Goal: Task Accomplishment & Management: Manage account settings

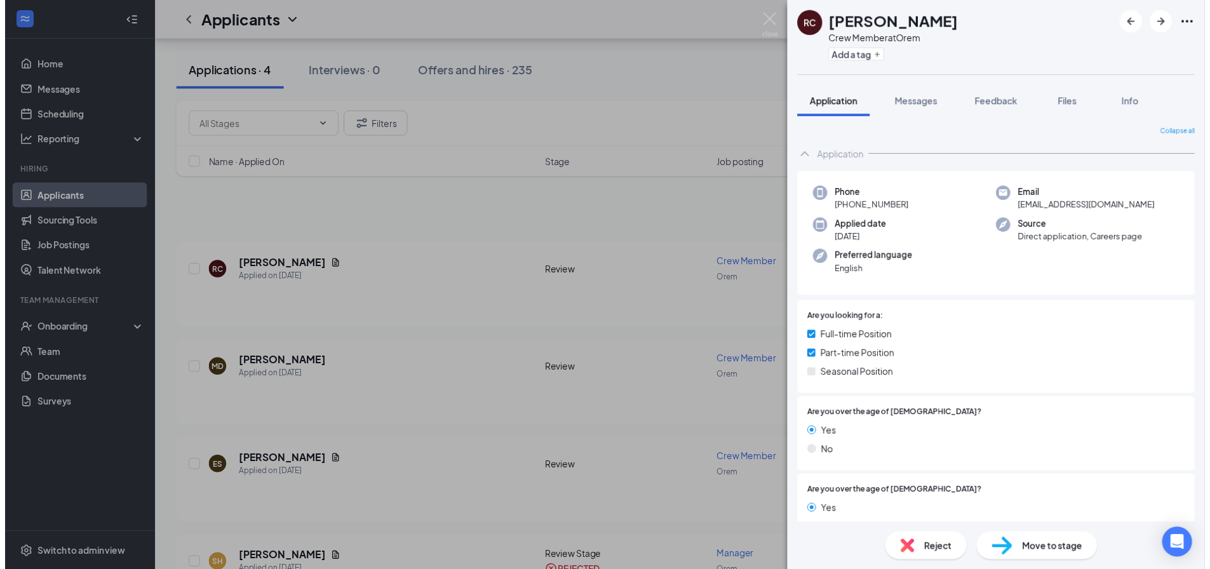
scroll to position [66, 0]
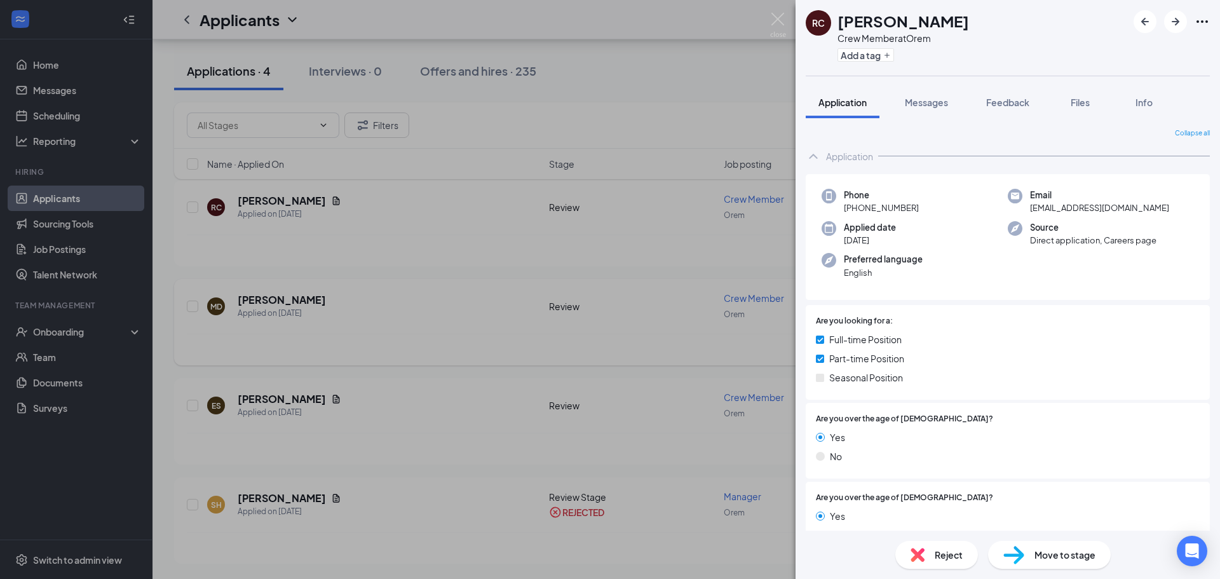
click at [635, 330] on div "RC [PERSON_NAME] Crew Member at Orem Add a tag Application Messages Feedback Fi…" at bounding box center [610, 289] width 1220 height 579
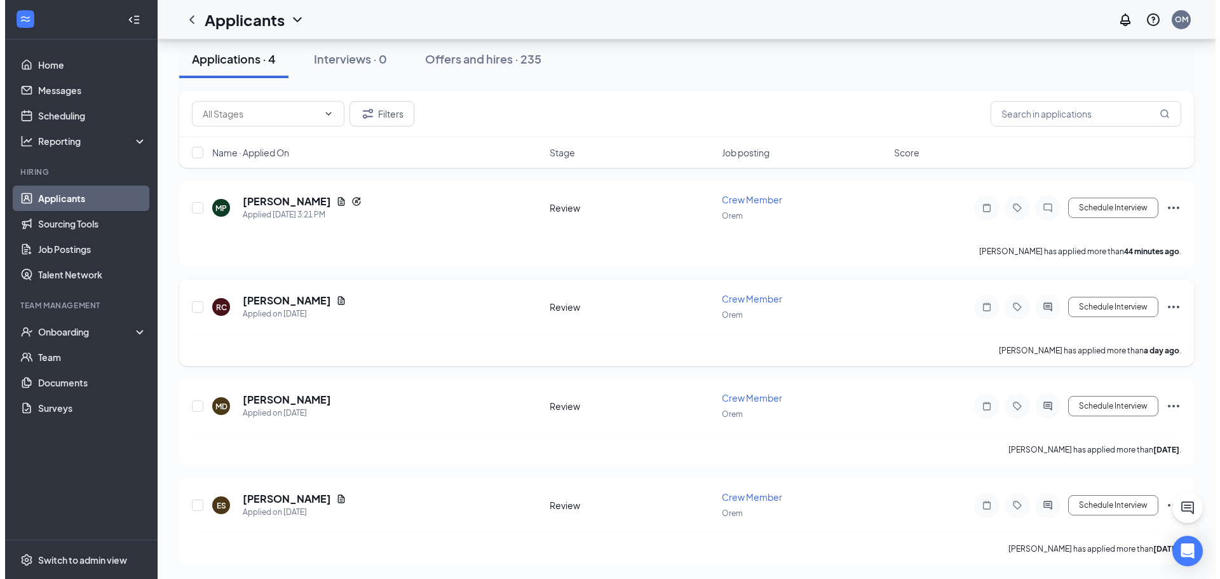
scroll to position [66, 0]
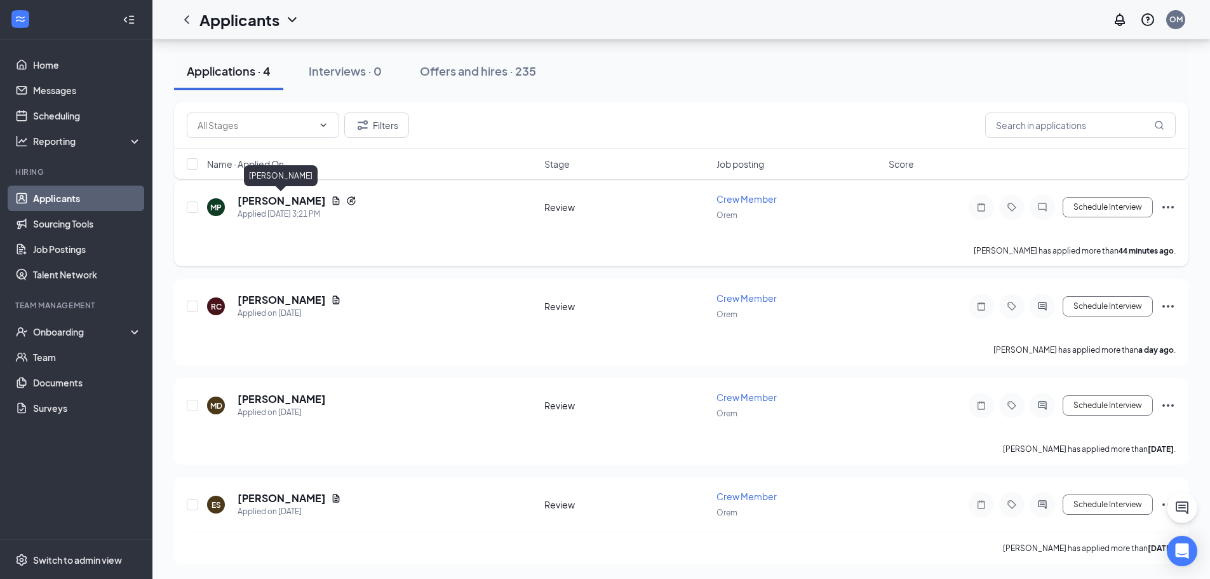
click at [284, 195] on h5 "[PERSON_NAME]" at bounding box center [282, 201] width 88 height 14
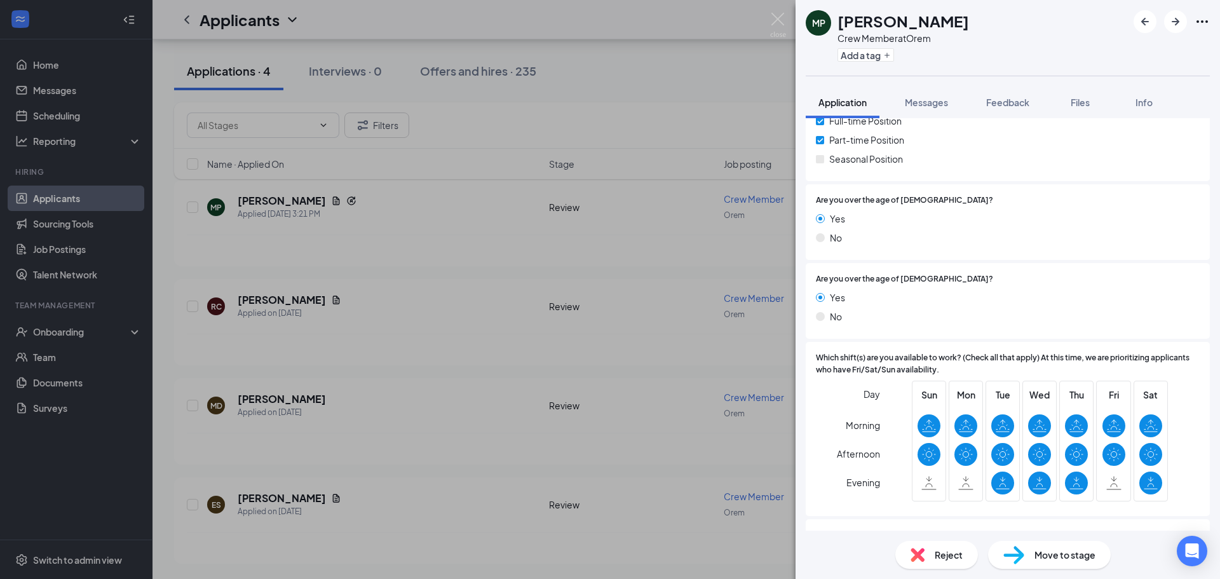
scroll to position [381, 0]
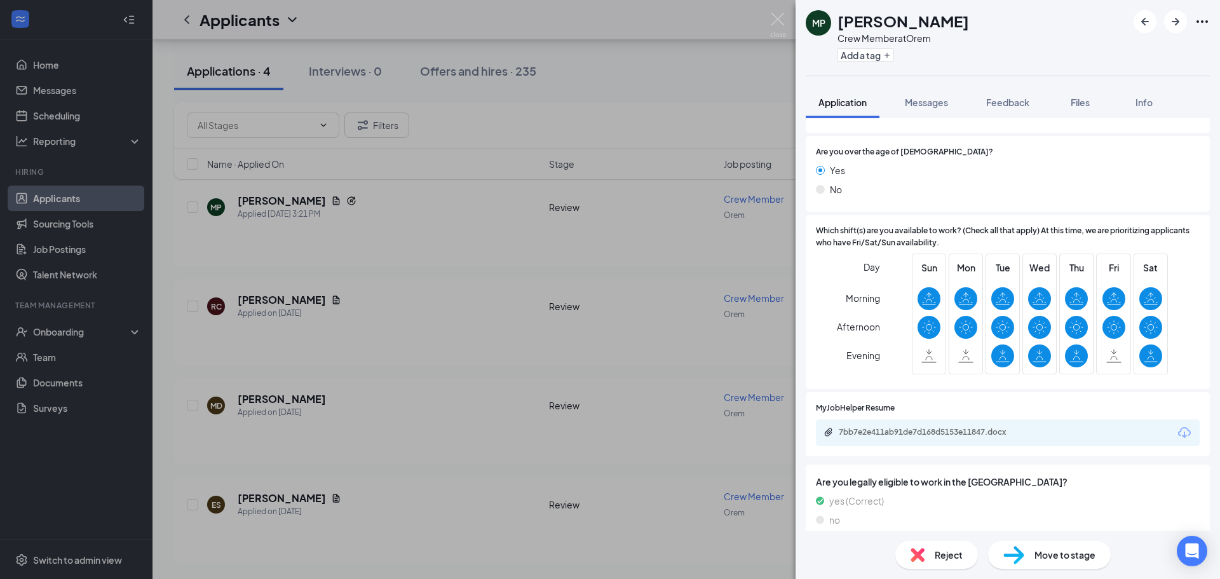
drag, startPoint x: 741, startPoint y: 374, endPoint x: 570, endPoint y: 367, distance: 171.0
click at [741, 374] on div "MP [PERSON_NAME] Crew Member at Orem Add a tag Application Messages Feedback Fi…" at bounding box center [610, 289] width 1220 height 579
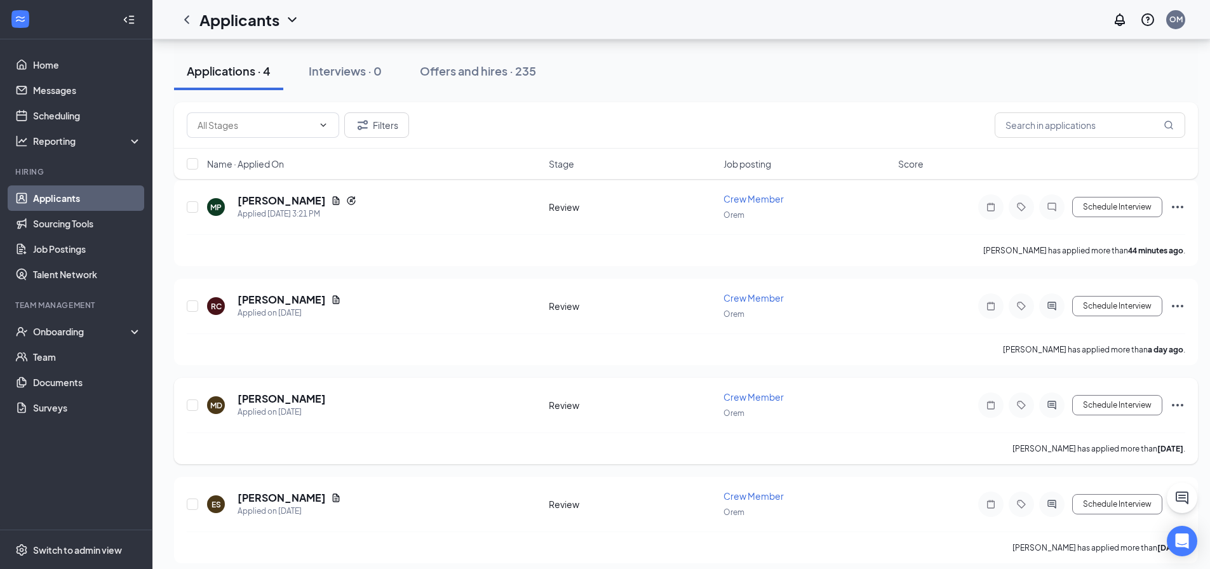
click at [1059, 403] on icon "ActiveChat" at bounding box center [1051, 405] width 15 height 10
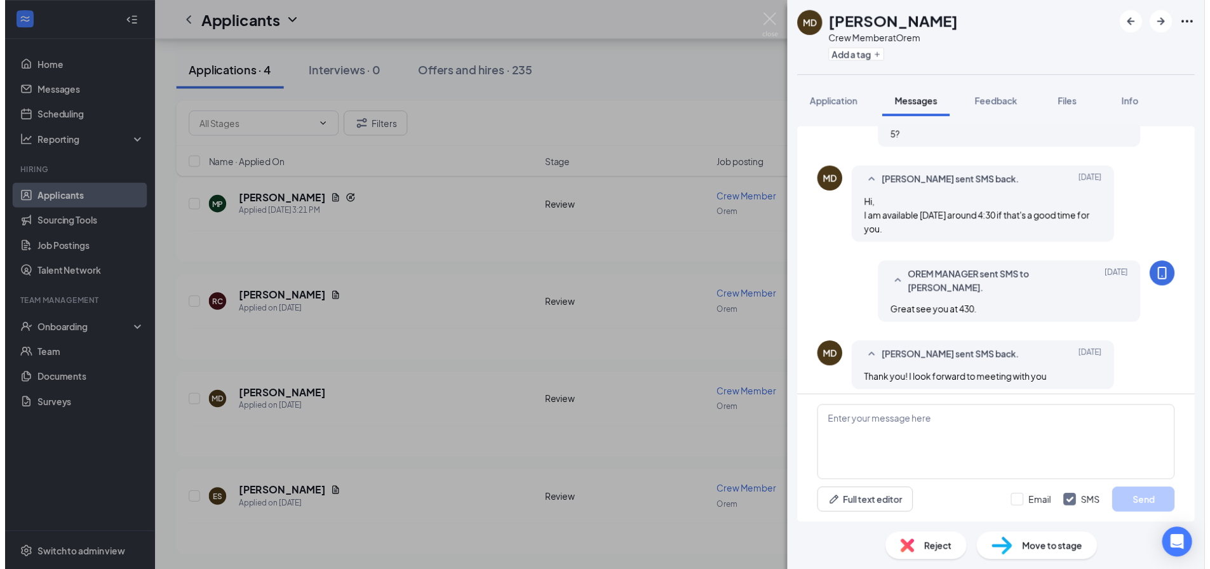
scroll to position [121, 0]
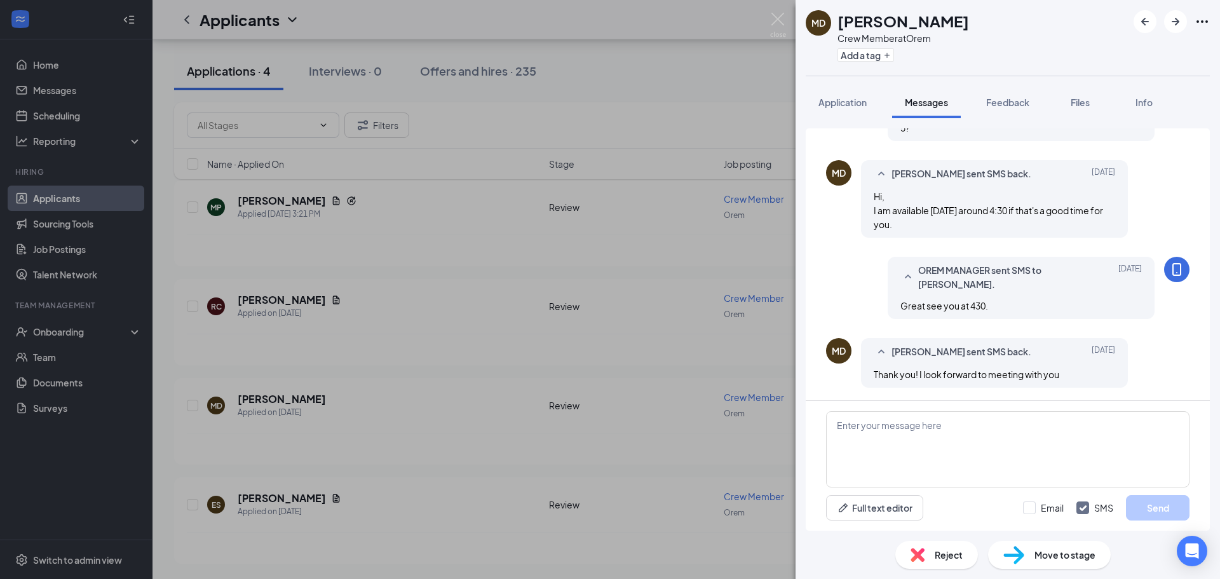
click at [509, 351] on div "MD [PERSON_NAME] Crew Member at Orem Add a tag Application Messages Feedback Fi…" at bounding box center [610, 289] width 1220 height 579
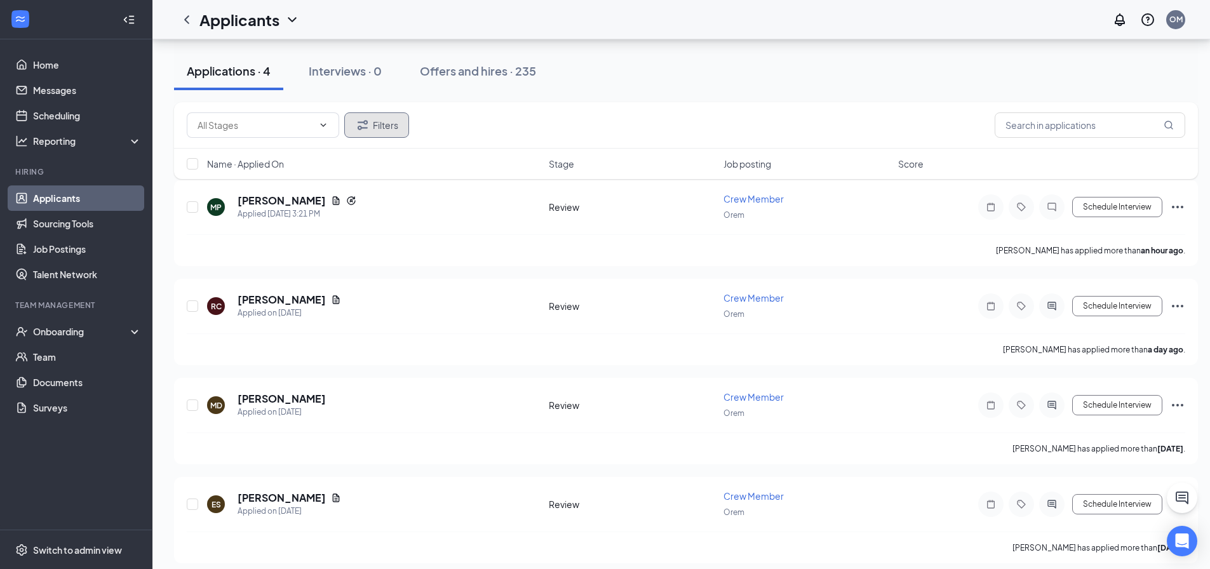
click at [379, 127] on button "Filters" at bounding box center [376, 124] width 65 height 25
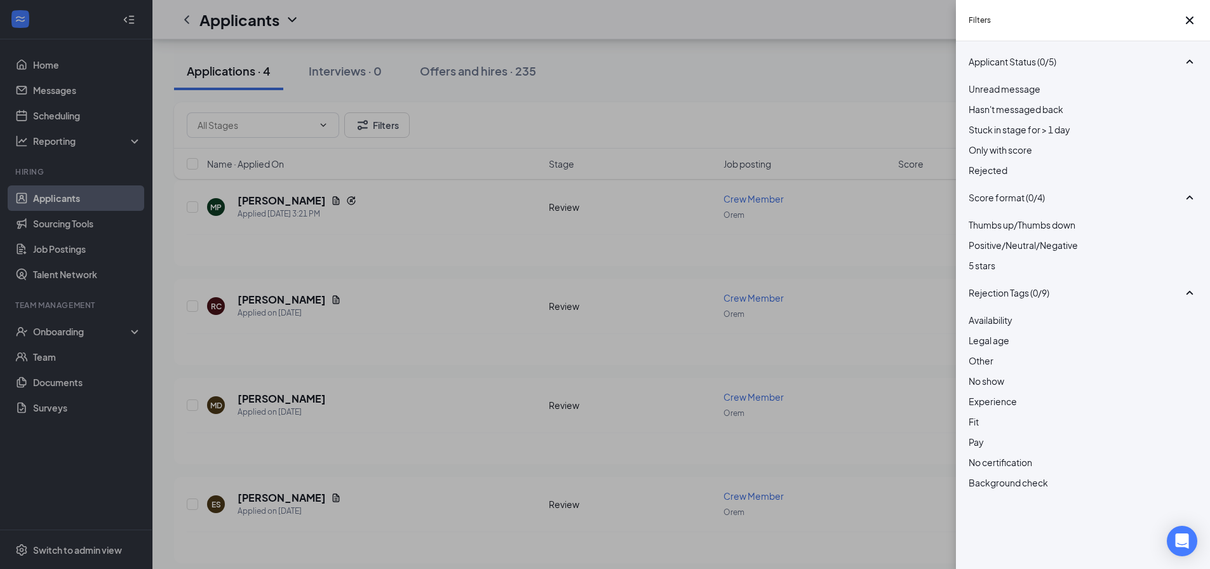
click at [1001, 176] on span "Rejected" at bounding box center [988, 170] width 39 height 11
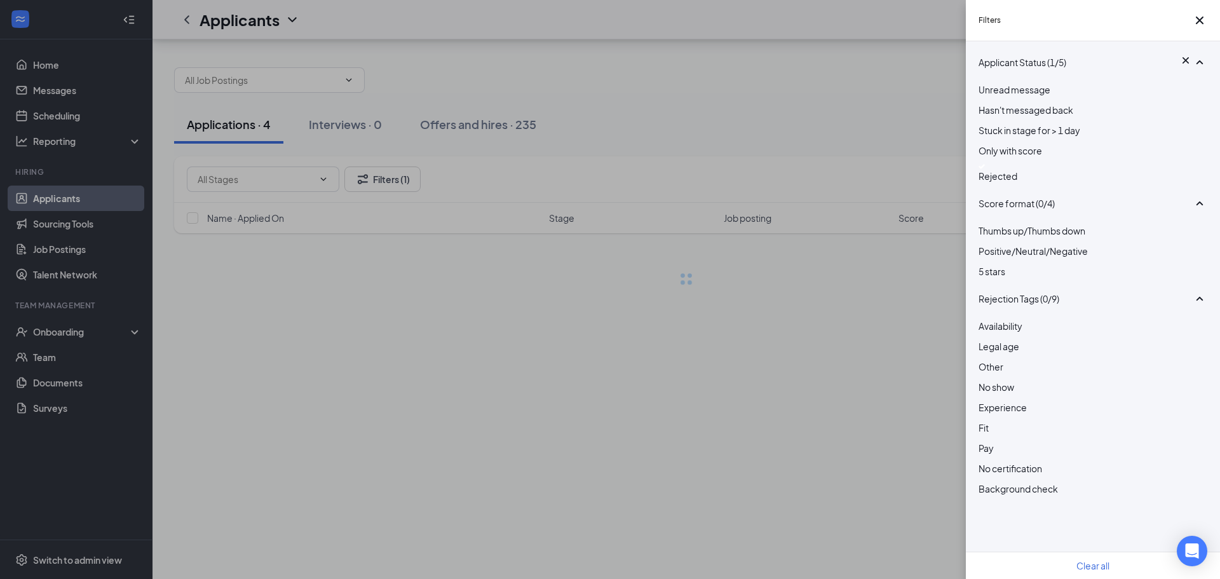
click at [793, 140] on div "Filters Applicant Status (1/5) Unread message Hasn't messaged back Stuck in sta…" at bounding box center [610, 289] width 1220 height 579
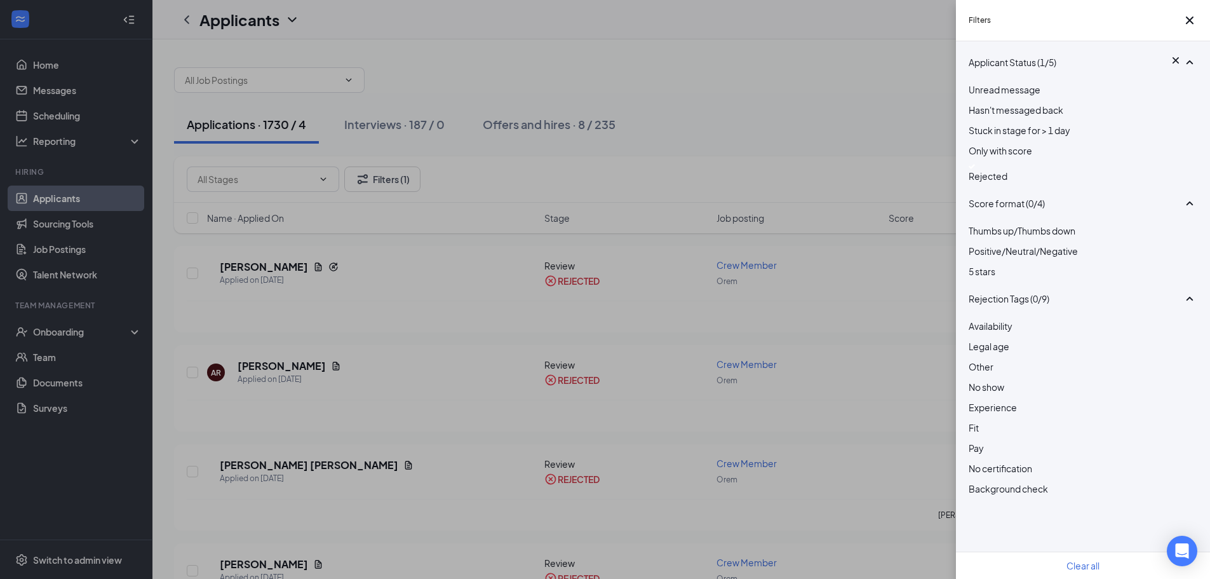
click at [659, 121] on div "Filters Applicant Status (1/5) Unread message Hasn't messaged back Stuck in sta…" at bounding box center [605, 289] width 1210 height 579
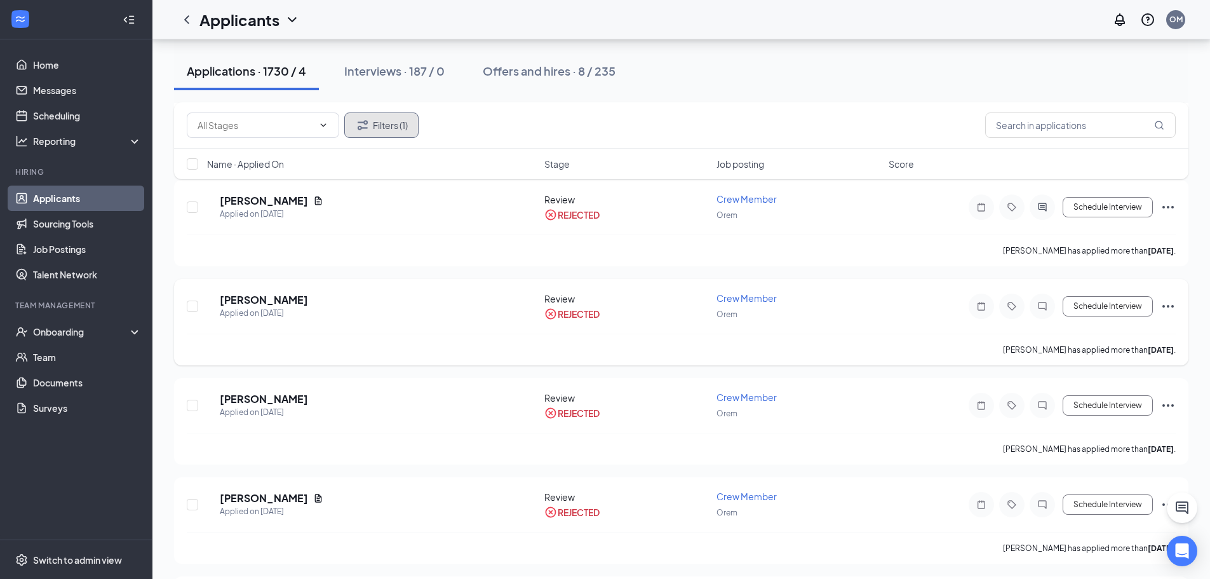
scroll to position [381, 0]
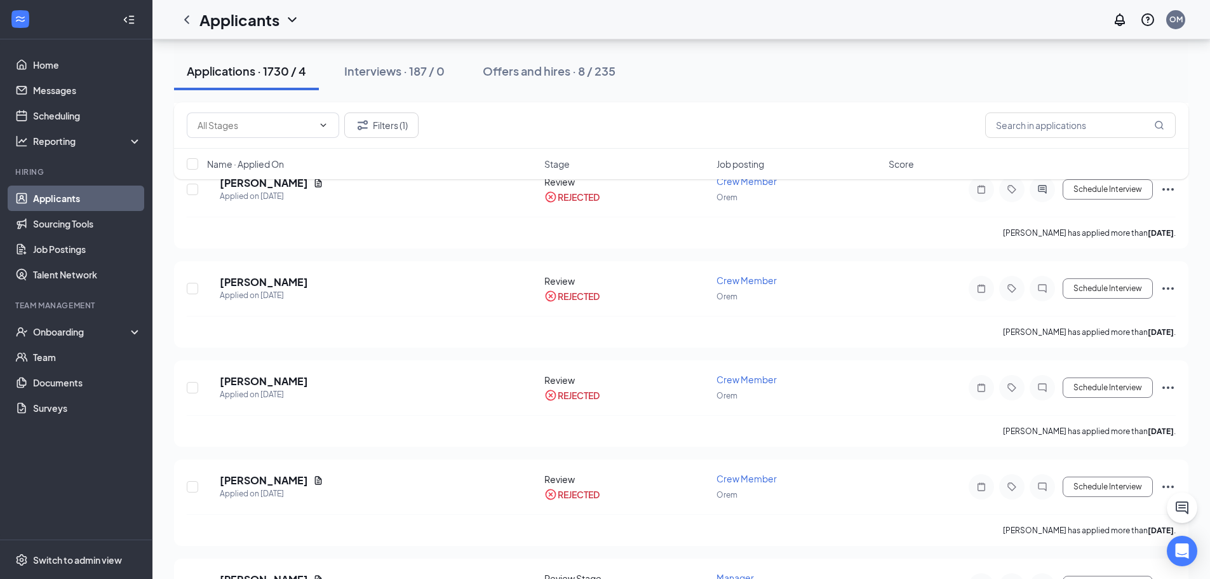
click at [297, 186] on div "Filters (1) Name · Applied On Stage Job posting Score" at bounding box center [681, 147] width 1014 height 90
click at [304, 183] on div "Filters (1) Name · Applied On Stage Job posting Score" at bounding box center [681, 147] width 1014 height 90
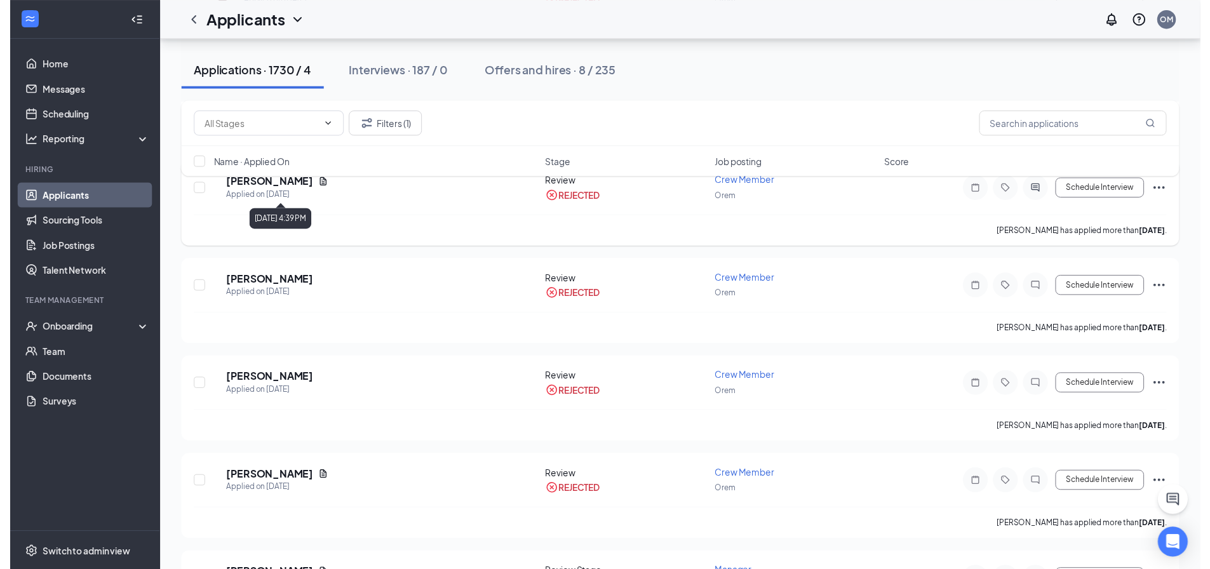
scroll to position [318, 0]
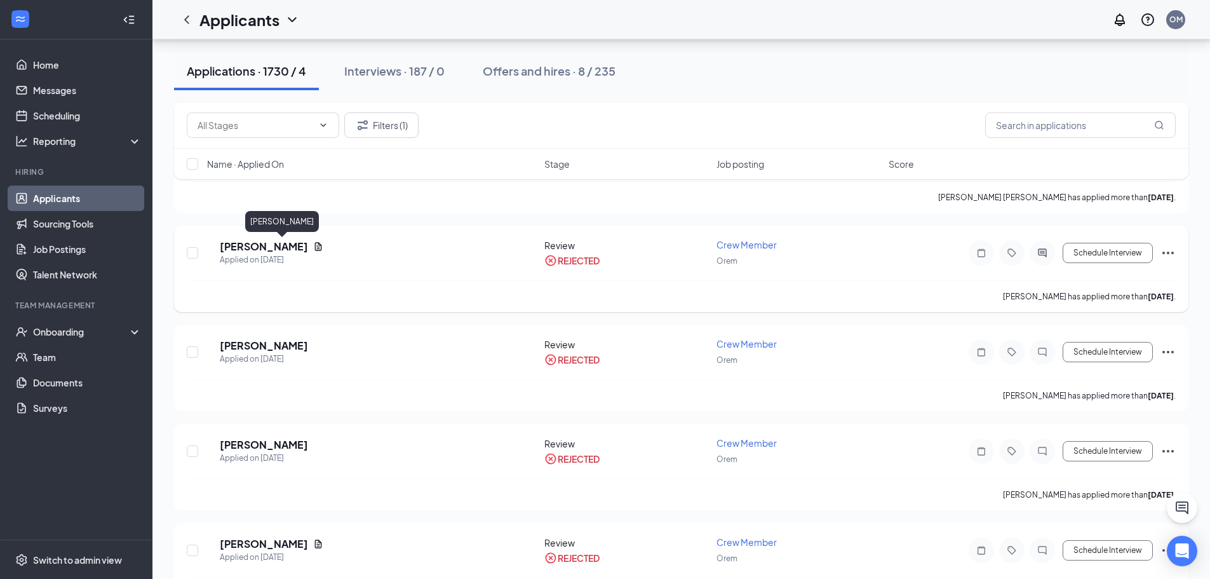
click at [308, 246] on h5 "[PERSON_NAME]" at bounding box center [264, 246] width 88 height 14
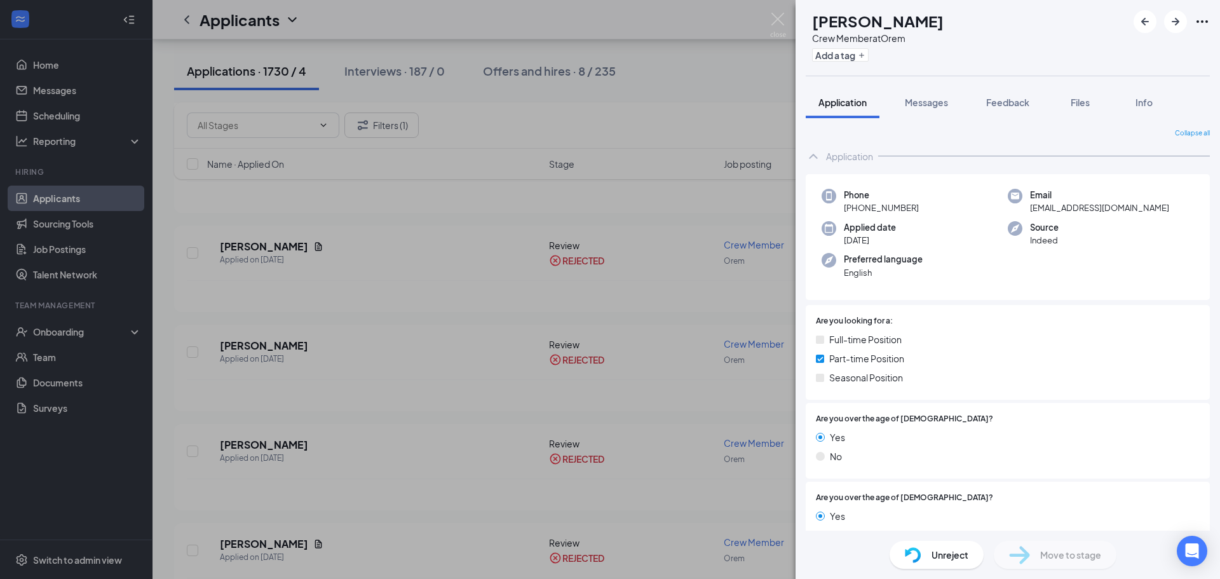
click at [942, 557] on span "Unreject" at bounding box center [949, 555] width 37 height 14
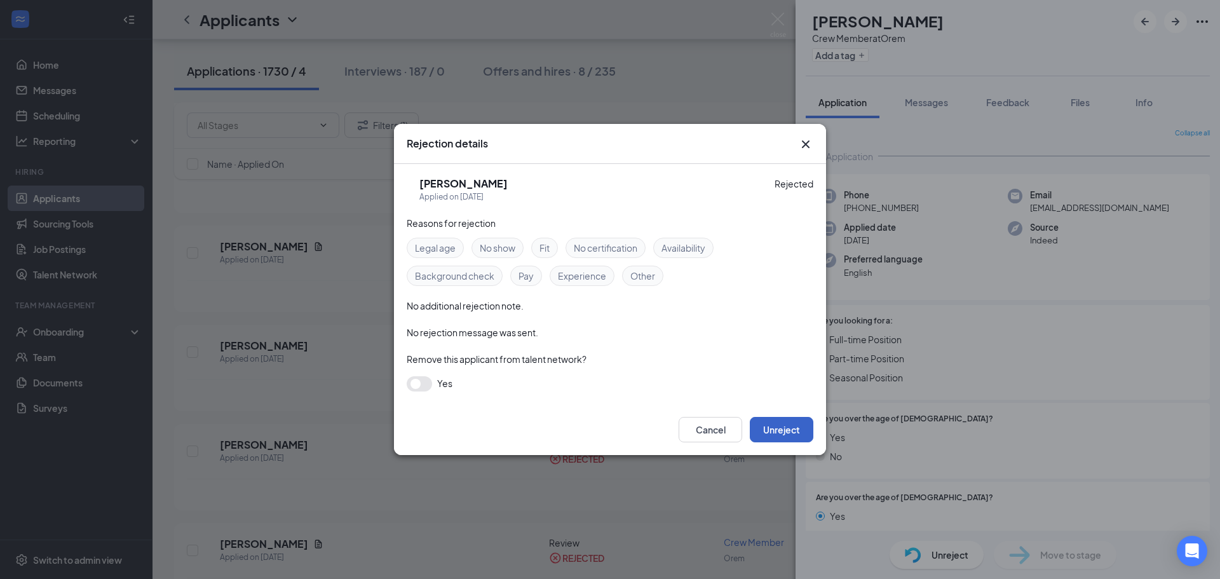
click at [769, 435] on button "Unreject" at bounding box center [782, 429] width 64 height 25
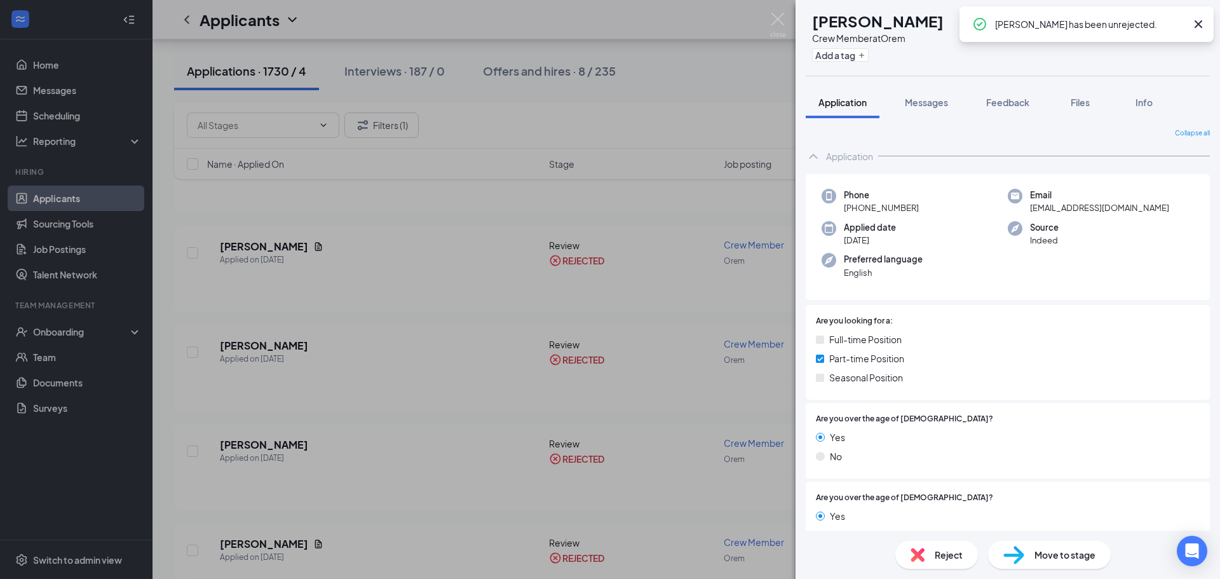
click at [382, 286] on div "OB [PERSON_NAME] Crew Member at Orem Add a tag Application Messages Feedback Fi…" at bounding box center [610, 289] width 1220 height 579
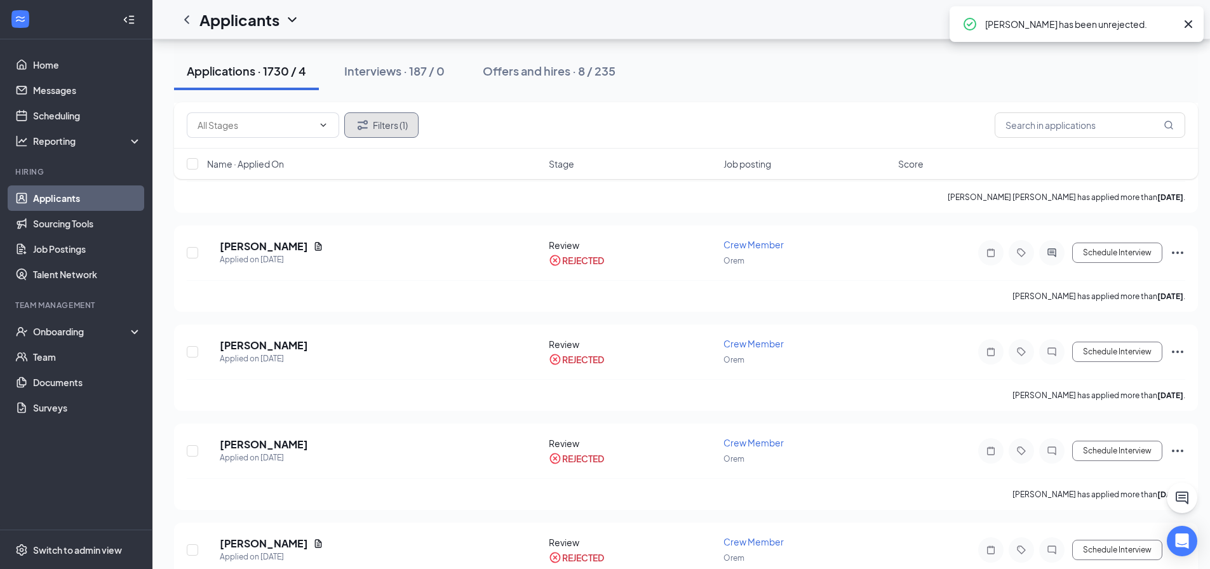
click at [391, 120] on button "Filters (1)" at bounding box center [381, 124] width 74 height 25
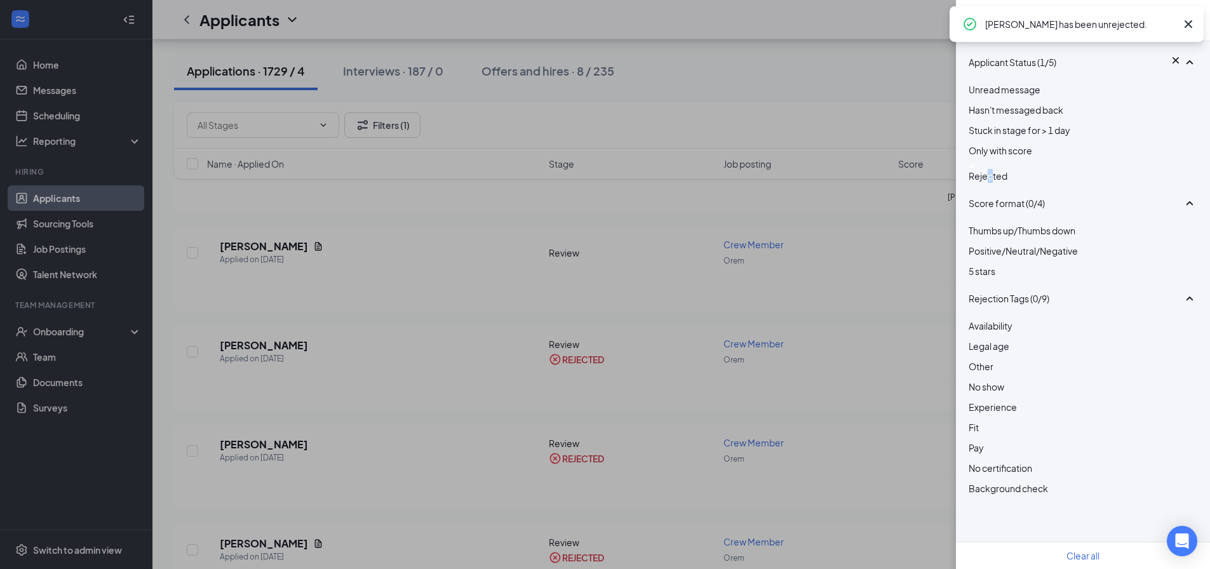
click at [1007, 182] on span "Rejected" at bounding box center [988, 175] width 39 height 11
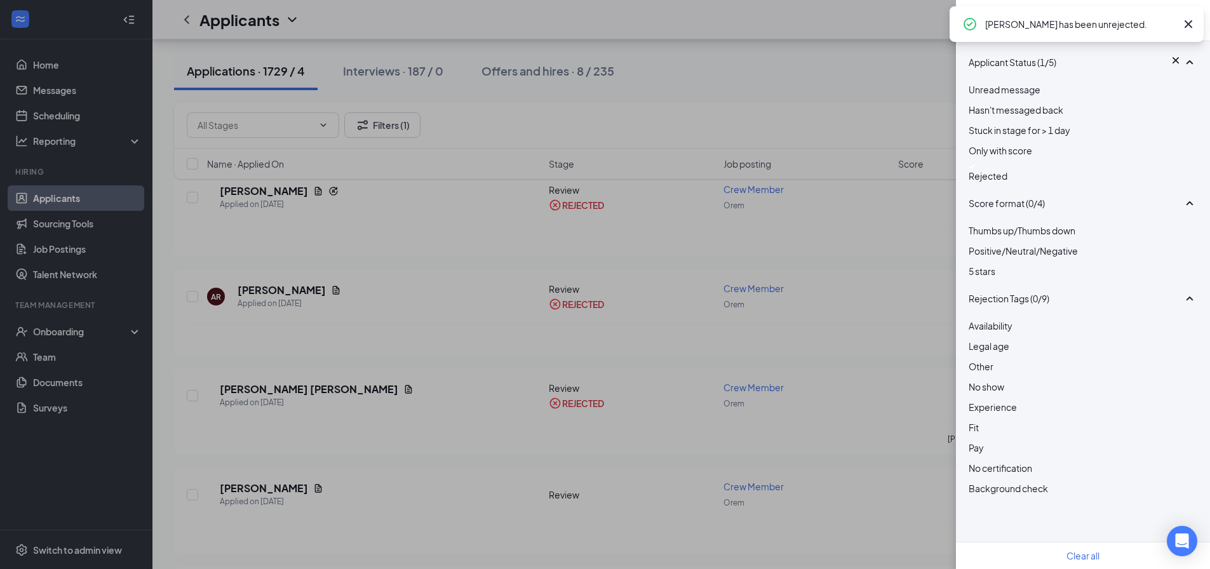
click at [793, 192] on div "Filters Applicant Status (1/5) Unread message Hasn't messaged back Stuck in sta…" at bounding box center [605, 284] width 1210 height 569
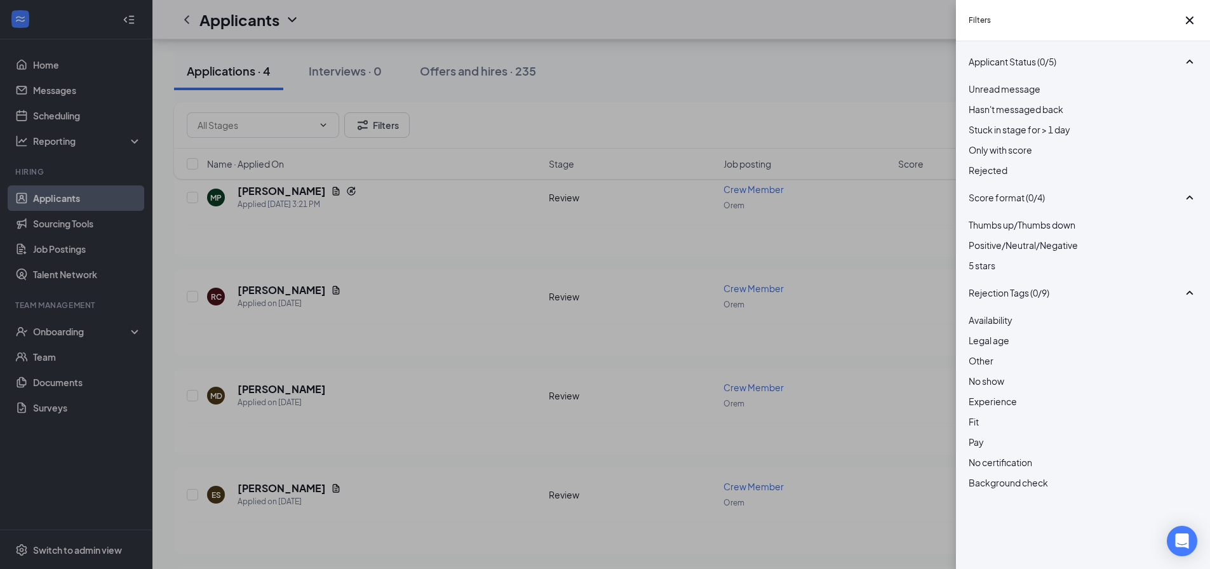
click at [464, 203] on div "Filters Applicant Status (0/5) Unread message Hasn't messaged back Stuck in sta…" at bounding box center [605, 284] width 1210 height 569
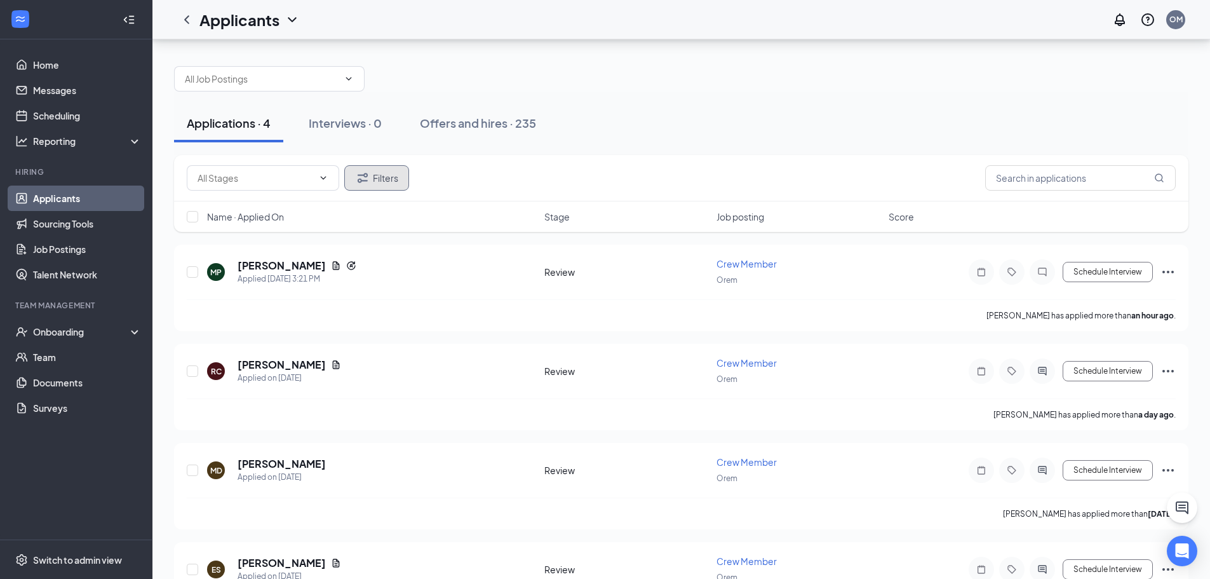
scroll to position [0, 0]
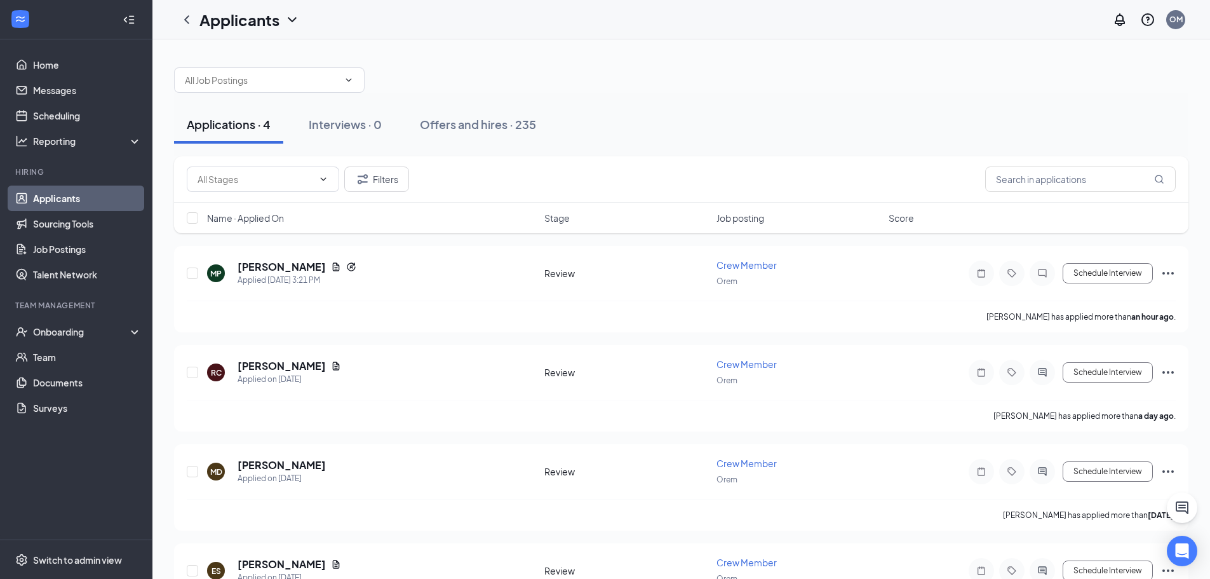
drag, startPoint x: 102, startPoint y: 189, endPoint x: 288, endPoint y: 212, distance: 187.0
click at [102, 189] on link "Applicants" at bounding box center [87, 197] width 109 height 25
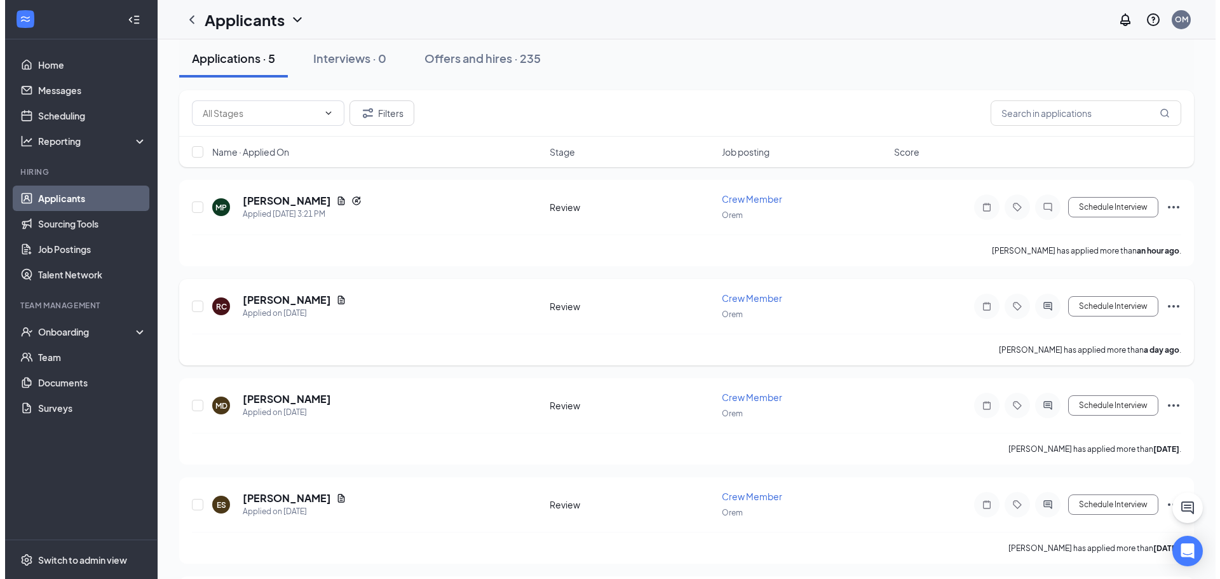
scroll to position [165, 0]
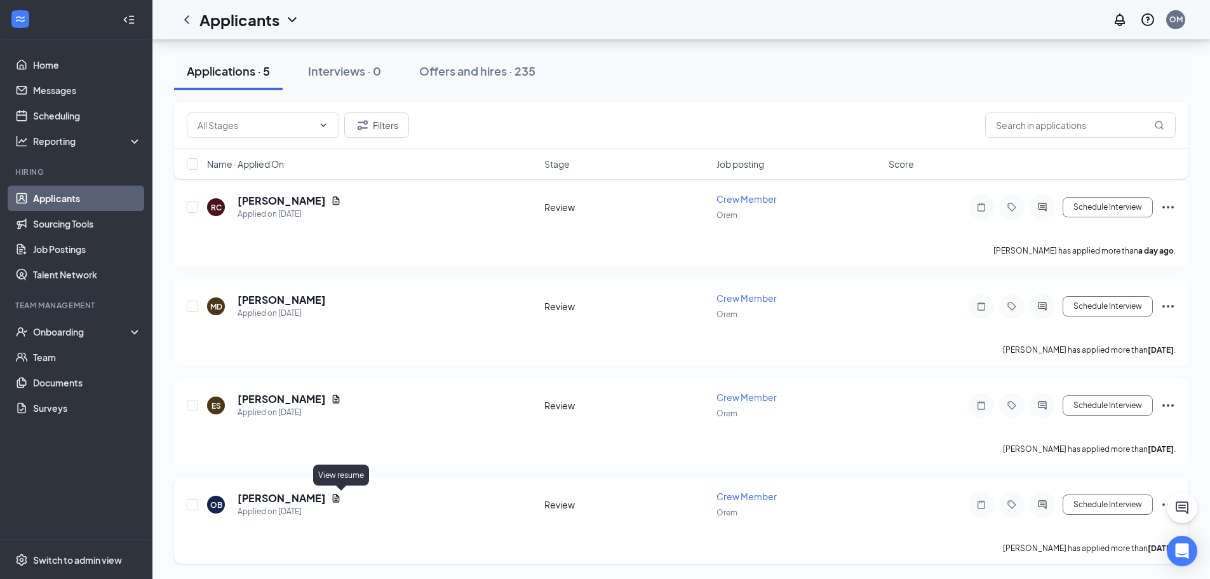
drag, startPoint x: 343, startPoint y: 497, endPoint x: 381, endPoint y: 487, distance: 38.8
click at [341, 497] on icon "Document" at bounding box center [336, 498] width 10 height 10
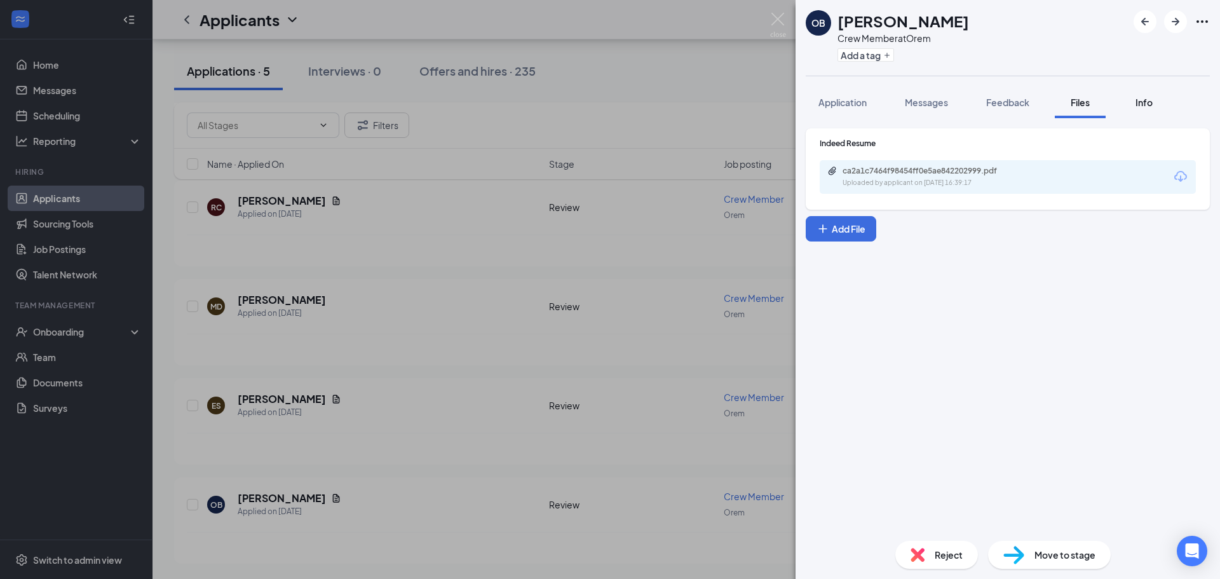
click at [1131, 109] on button "Info" at bounding box center [1143, 102] width 51 height 32
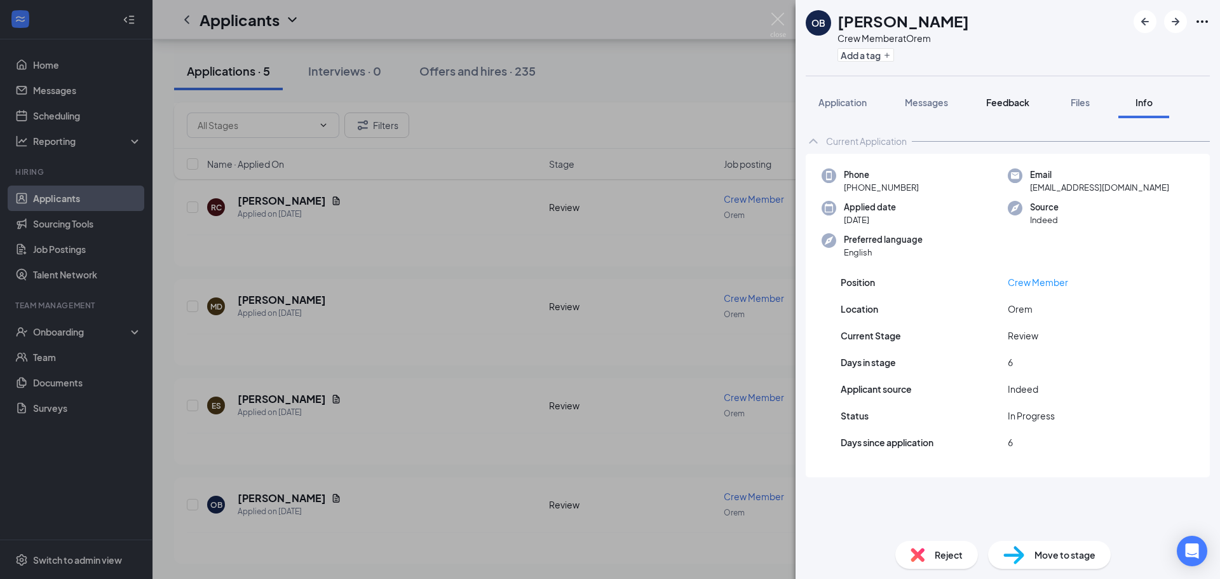
click at [1081, 110] on button "Files" at bounding box center [1080, 102] width 51 height 32
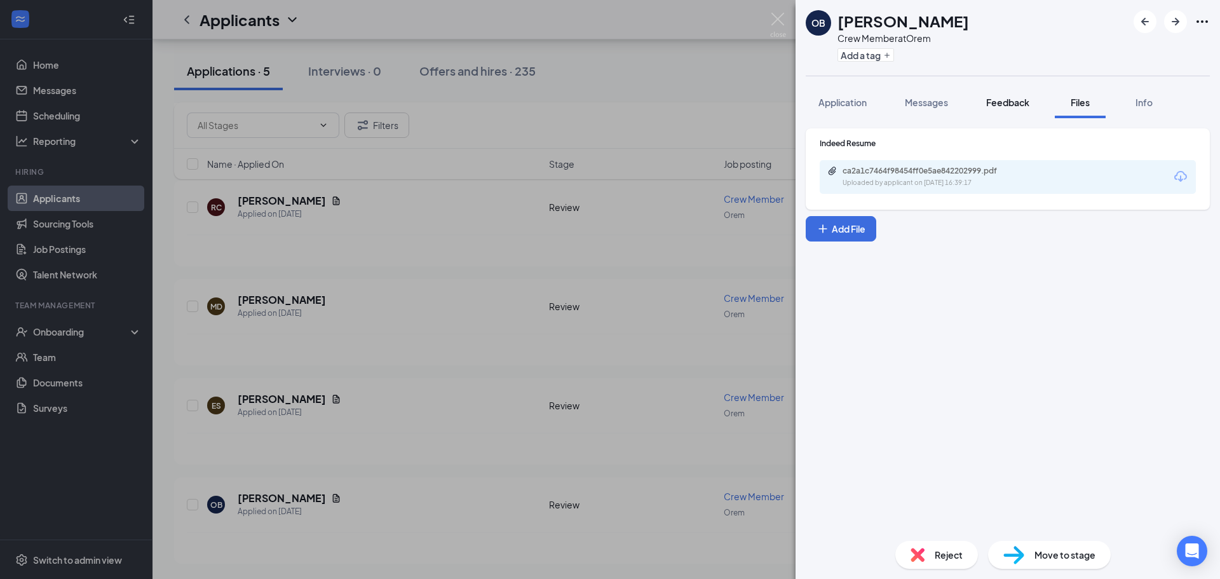
click at [1009, 101] on span "Feedback" at bounding box center [1007, 102] width 43 height 11
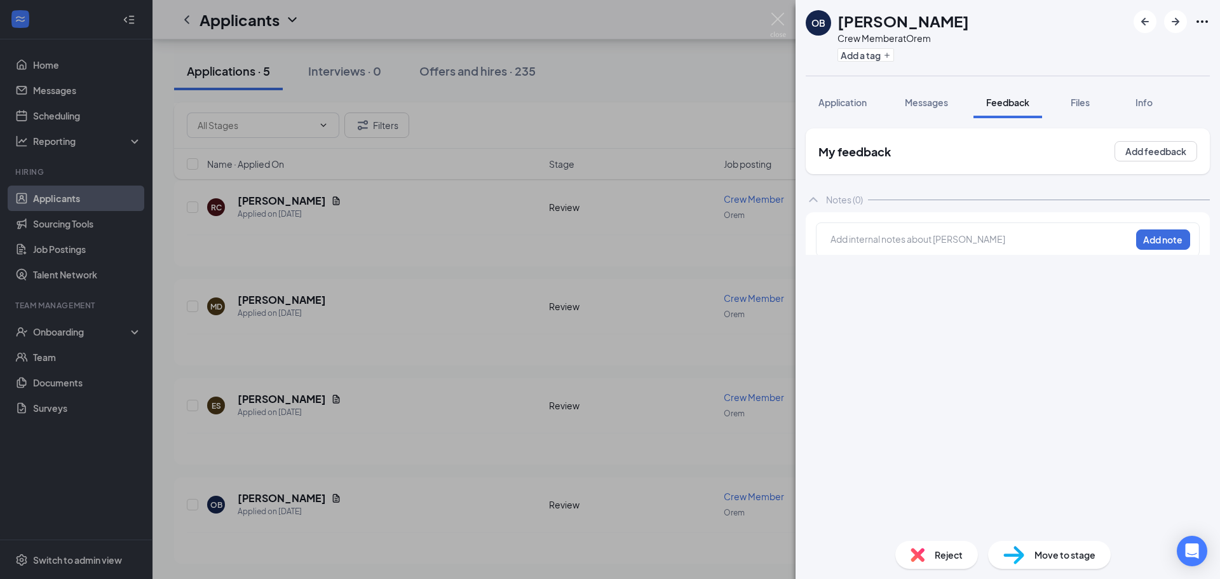
click at [930, 98] on span "Messages" at bounding box center [926, 102] width 43 height 11
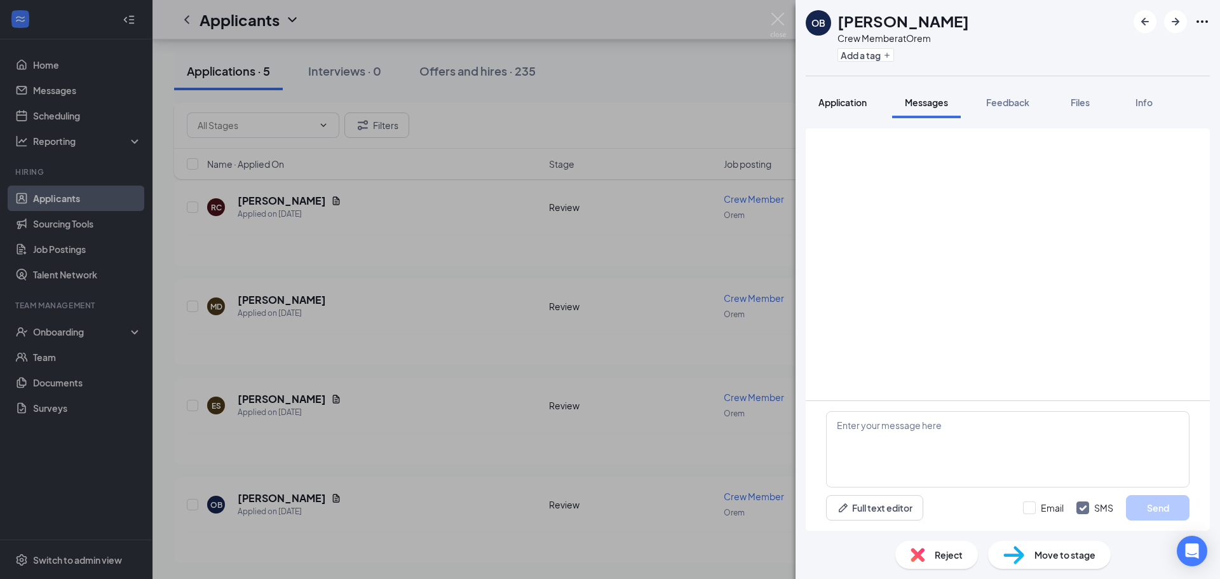
click at [872, 102] on button "Application" at bounding box center [842, 102] width 74 height 32
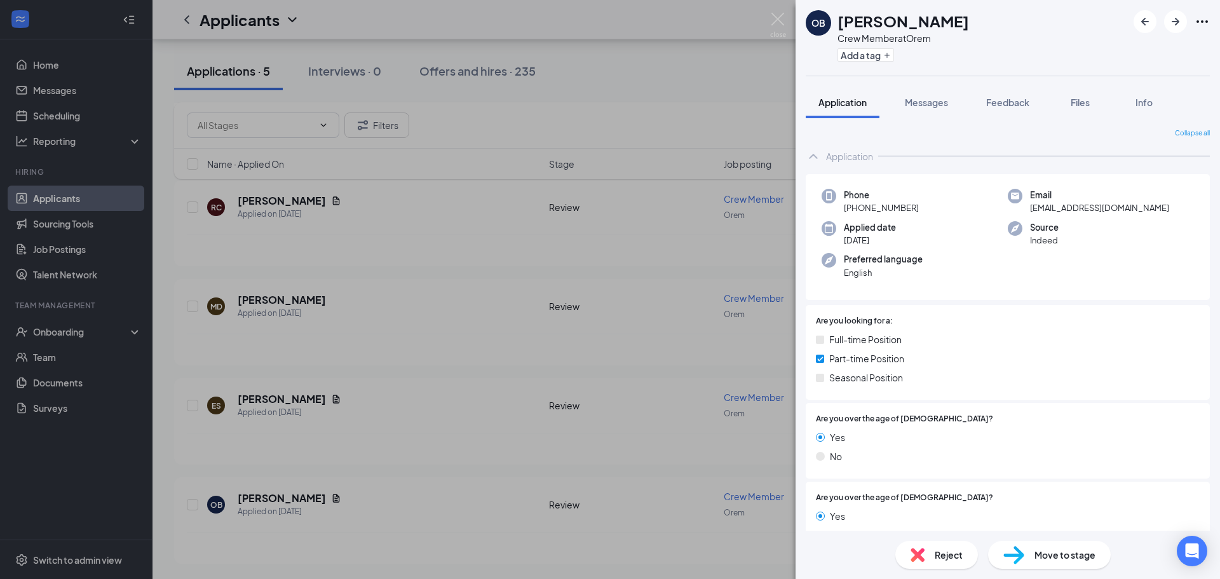
click at [494, 157] on div "OB [PERSON_NAME] Crew Member at Orem Add a tag Application Messages Feedback Fi…" at bounding box center [610, 289] width 1220 height 579
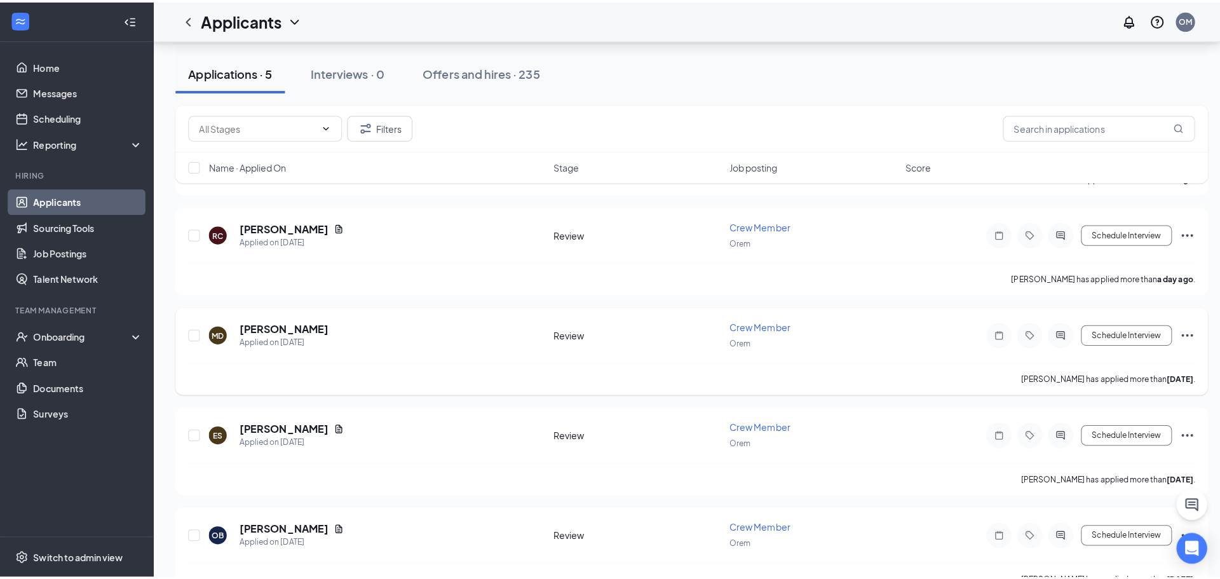
scroll to position [111, 0]
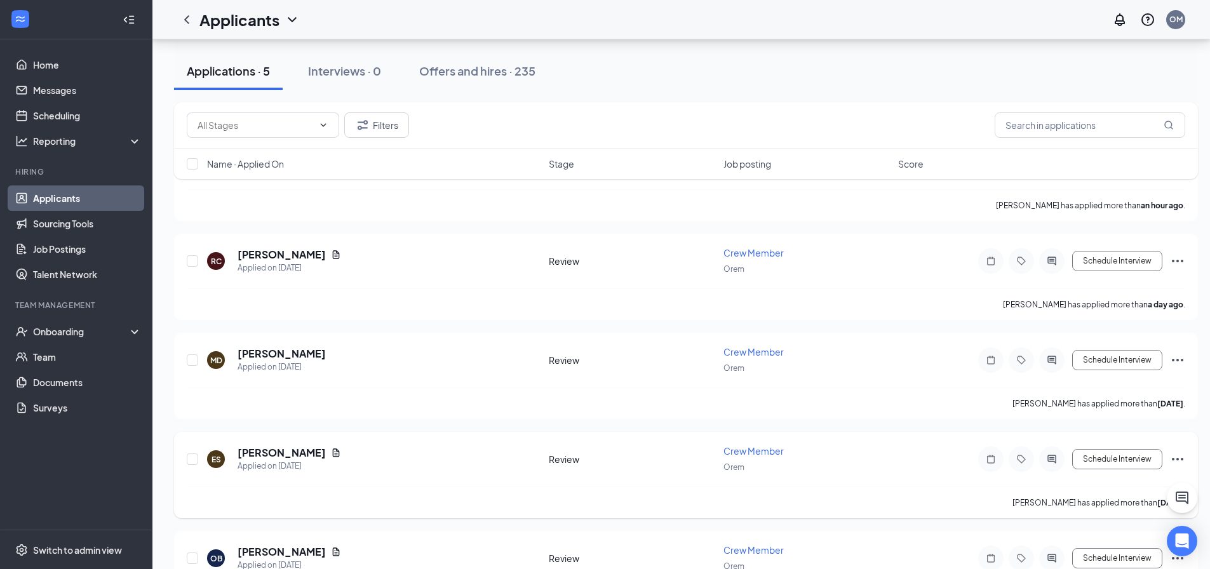
click at [288, 448] on h5 "[PERSON_NAME]" at bounding box center [282, 453] width 88 height 14
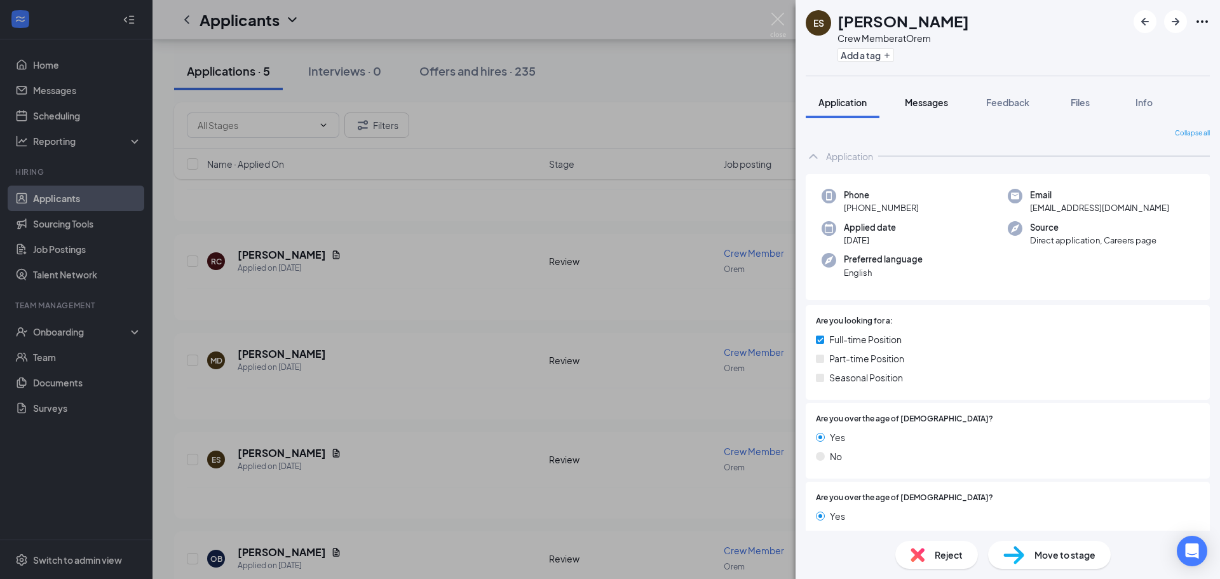
click at [938, 112] on button "Messages" at bounding box center [926, 102] width 69 height 32
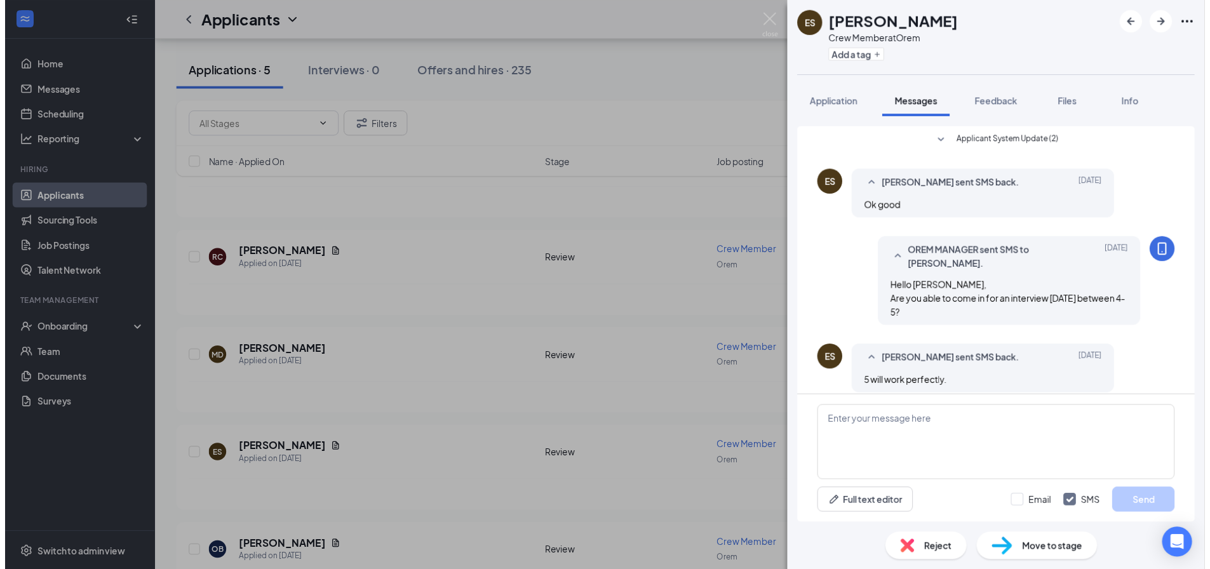
scroll to position [93, 0]
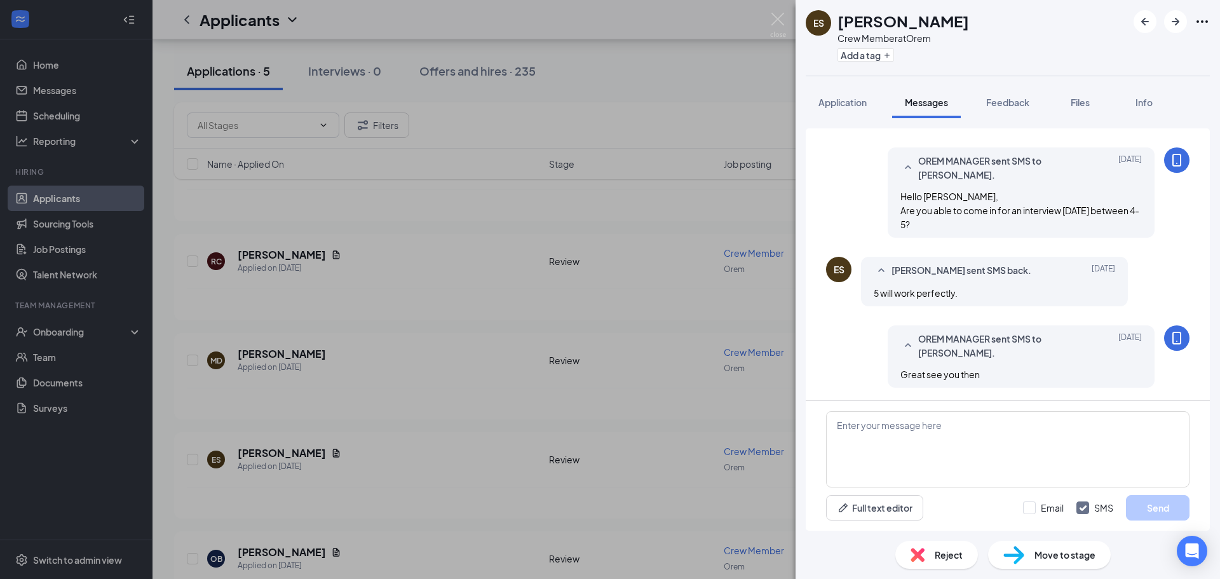
click at [614, 354] on div "ES Edison Spotten Crew Member at Orem Add a tag Application Messages Feedback F…" at bounding box center [610, 289] width 1220 height 579
